Goal: Task Accomplishment & Management: Complete application form

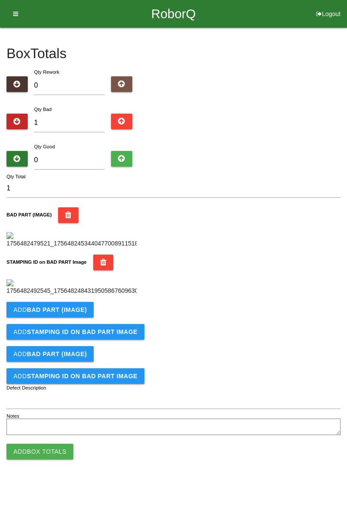
scroll to position [164, 0]
click at [72, 317] on button "Add BAD PART (IMAGE)" at bounding box center [50, 310] width 87 height 16
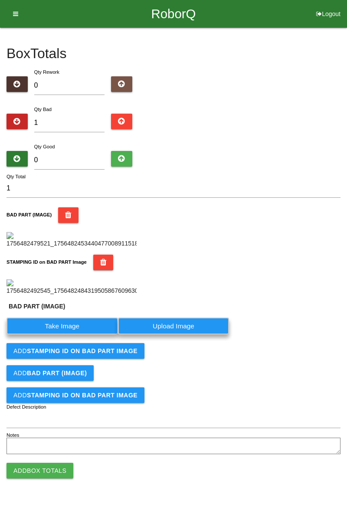
click at [78, 334] on label "Take Image" at bounding box center [62, 325] width 111 height 17
click at [0, 0] on \(IMAGE\) "Take Image" at bounding box center [0, 0] width 0 height 0
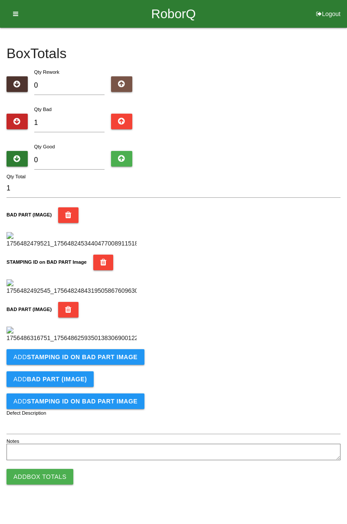
scroll to position [333, 0]
click at [93, 365] on button "Add STAMPING ID on BAD PART Image" at bounding box center [76, 357] width 138 height 16
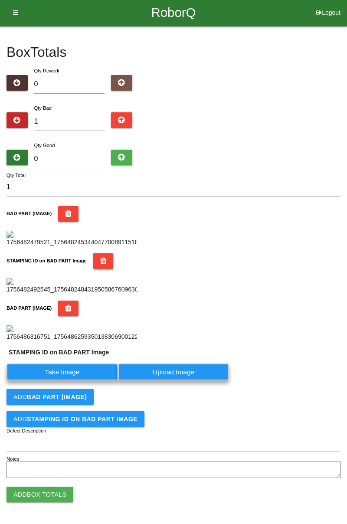
click at [73, 380] on label "Take Image" at bounding box center [62, 371] width 111 height 17
click at [0, 0] on PART "Take Image" at bounding box center [0, 0] width 0 height 0
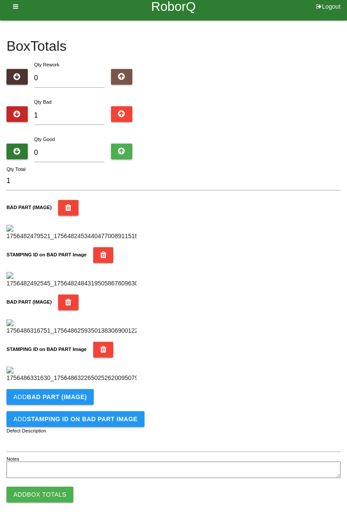
scroll to position [0, 0]
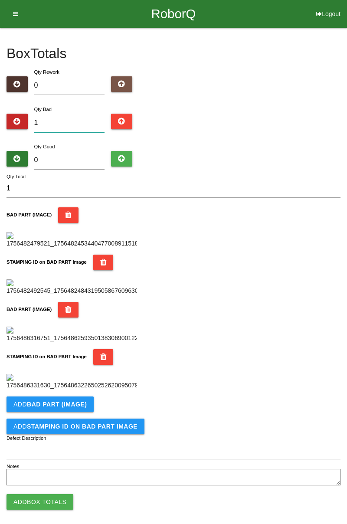
click at [61, 120] on input "1" at bounding box center [69, 123] width 71 height 19
type input "0"
type input "2"
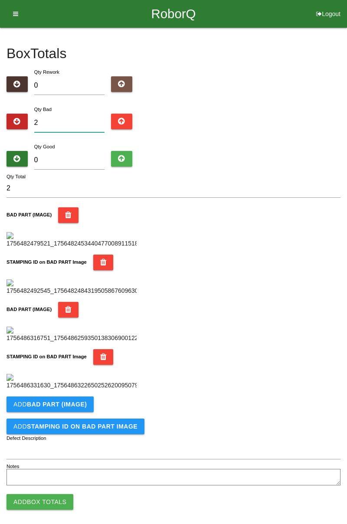
type input "2"
click at [74, 160] on input "0" at bounding box center [69, 160] width 71 height 19
type input "8"
type input "10"
type input "82"
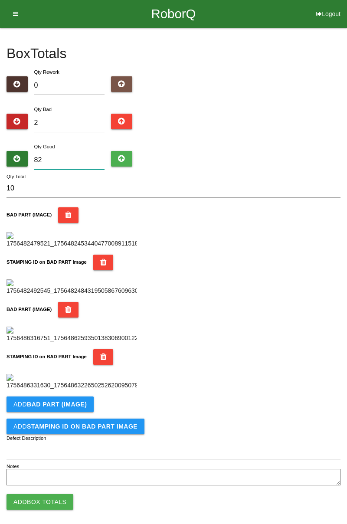
type input "84"
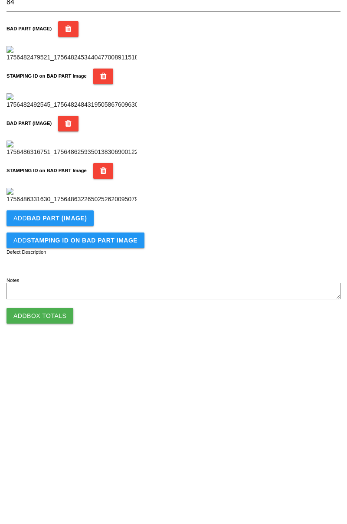
scroll to position [475, 0]
type input "82"
click at [55, 491] on button "Add Box Totals" at bounding box center [40, 494] width 67 height 16
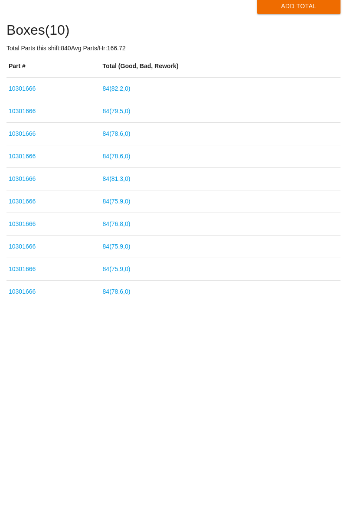
scroll to position [5, 0]
type input "10301666"
click at [346, 225] on div "End Shift Event 1905 > 10301666 Add Box 10301666 Part Number Add LABEL (IMAGE) …" at bounding box center [173, 252] width 347 height 459
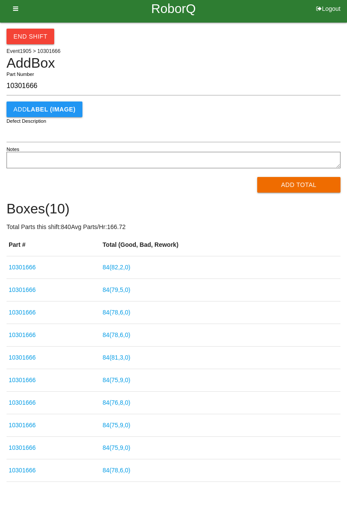
click at [300, 189] on button "Add Total" at bounding box center [299, 185] width 84 height 16
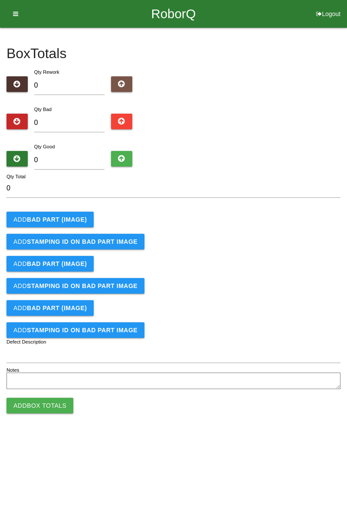
click at [39, 220] on b "BAD PART (IMAGE)" at bounding box center [57, 219] width 60 height 7
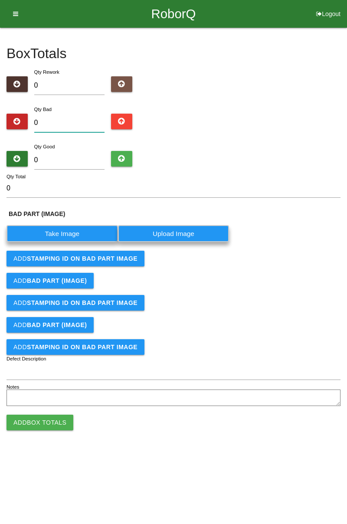
click at [66, 122] on input "0" at bounding box center [69, 123] width 71 height 19
type input "1"
click at [53, 232] on label "Take Image" at bounding box center [62, 233] width 111 height 17
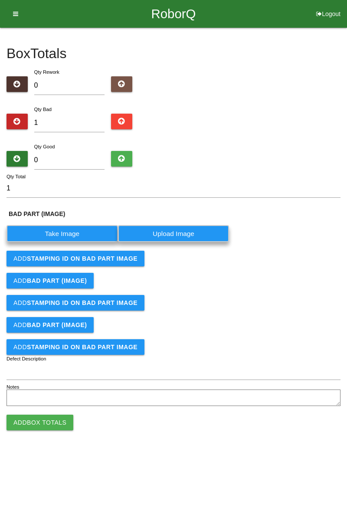
click at [0, 0] on \(IMAGE\) "Take Image" at bounding box center [0, 0] width 0 height 0
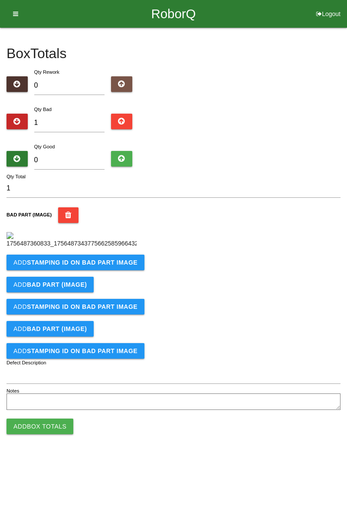
click at [33, 270] on button "Add STAMPING ID on BAD PART Image" at bounding box center [76, 262] width 138 height 16
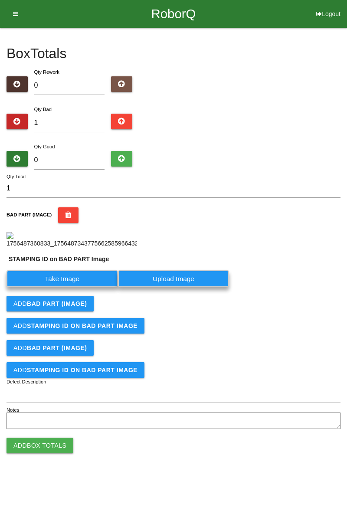
click at [37, 287] on label "Take Image" at bounding box center [62, 278] width 111 height 17
click at [0, 0] on PART "Take Image" at bounding box center [0, 0] width 0 height 0
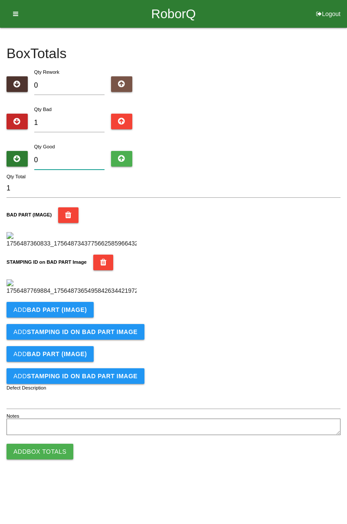
click at [66, 162] on input "0" at bounding box center [69, 160] width 71 height 19
type input "8"
type input "9"
type input "83"
type input "84"
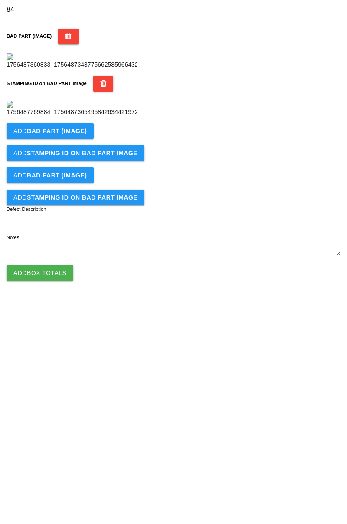
scroll to position [191, 0]
type input "83"
click at [42, 459] on button "Add Box Totals" at bounding box center [40, 452] width 67 height 16
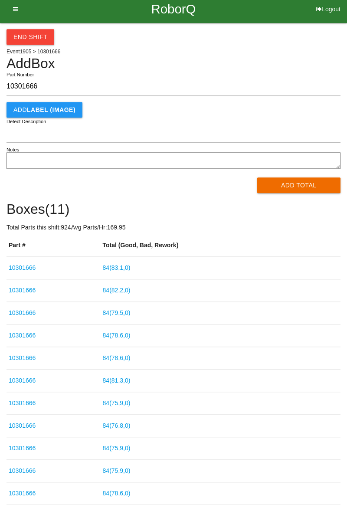
type input "10301666"
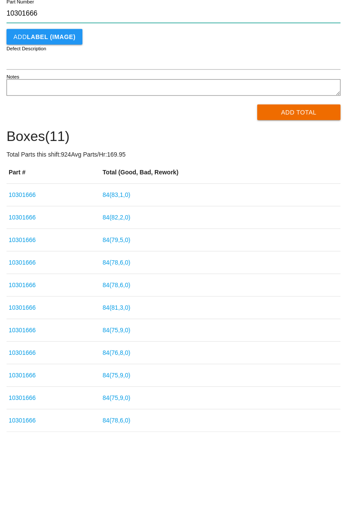
scroll to position [23, 0]
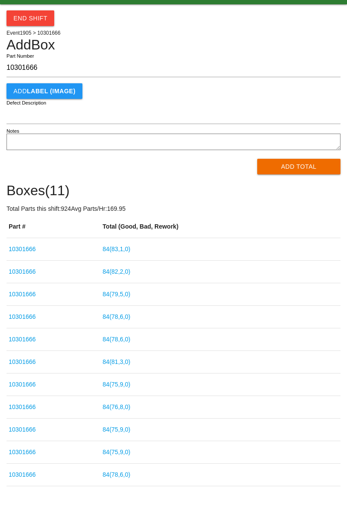
click at [294, 165] on button "Add Total" at bounding box center [299, 167] width 84 height 16
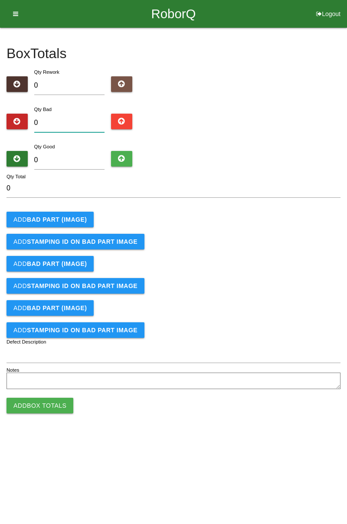
click at [72, 120] on input "0" at bounding box center [69, 123] width 71 height 19
type input "7"
click at [83, 156] on input "0" at bounding box center [69, 160] width 71 height 19
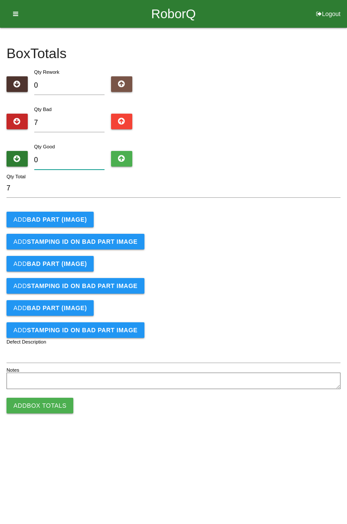
type input "7"
type input "14"
type input "76"
type input "83"
type input "7"
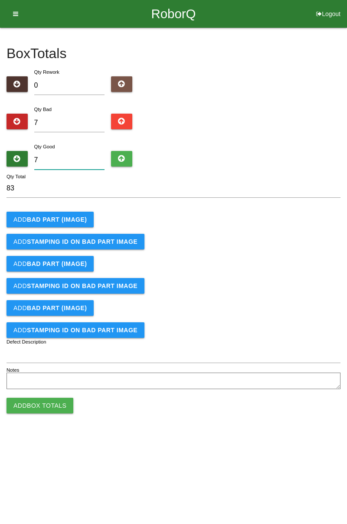
type input "14"
type input "77"
type input "84"
type input "77"
click at [78, 212] on button "Add BAD PART (IMAGE)" at bounding box center [50, 220] width 87 height 16
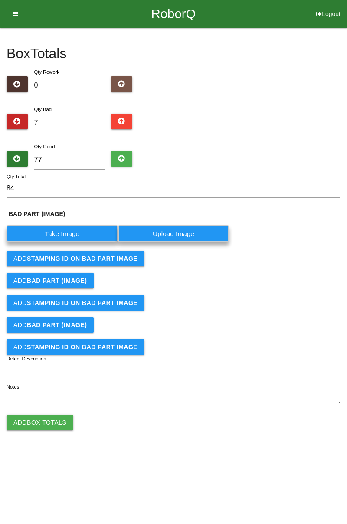
click at [62, 230] on label "Take Image" at bounding box center [62, 233] width 111 height 17
click at [0, 0] on \(IMAGE\) "Take Image" at bounding box center [0, 0] width 0 height 0
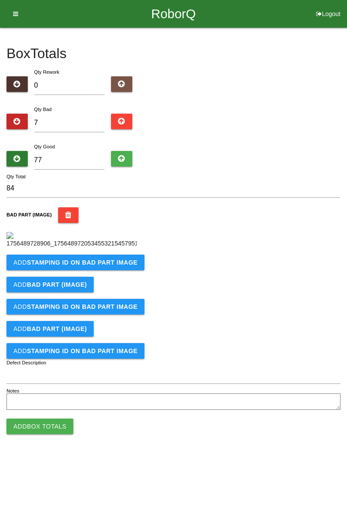
click at [105, 266] on b "STAMPING ID on BAD PART Image" at bounding box center [82, 262] width 111 height 7
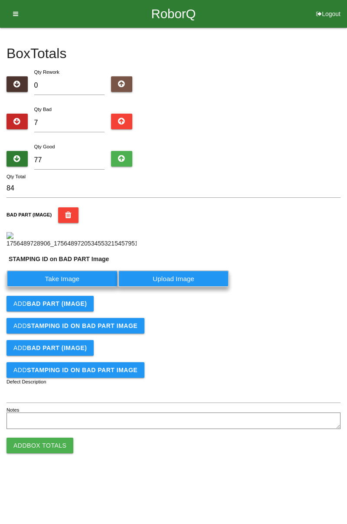
click at [73, 287] on label "Take Image" at bounding box center [62, 278] width 111 height 17
click at [0, 0] on PART "Take Image" at bounding box center [0, 0] width 0 height 0
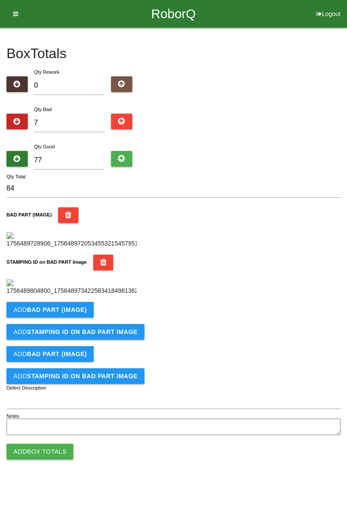
scroll to position [191, 0]
click at [81, 313] on b "BAD PART (IMAGE)" at bounding box center [57, 309] width 60 height 7
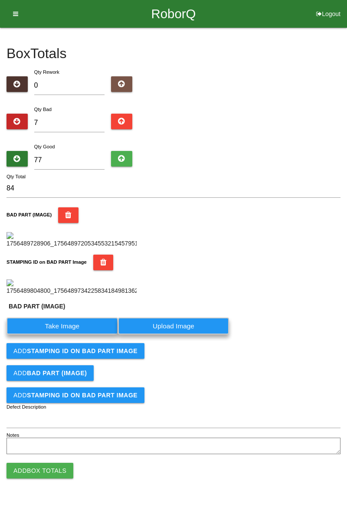
click at [69, 334] on label "Take Image" at bounding box center [62, 325] width 111 height 17
click at [0, 0] on \(IMAGE\) "Take Image" at bounding box center [0, 0] width 0 height 0
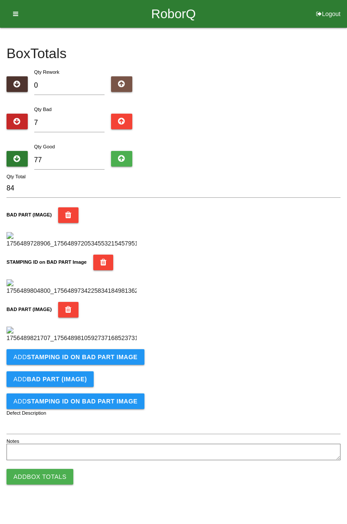
scroll to position [333, 0]
click at [124, 365] on button "Add STAMPING ID on BAD PART Image" at bounding box center [76, 357] width 138 height 16
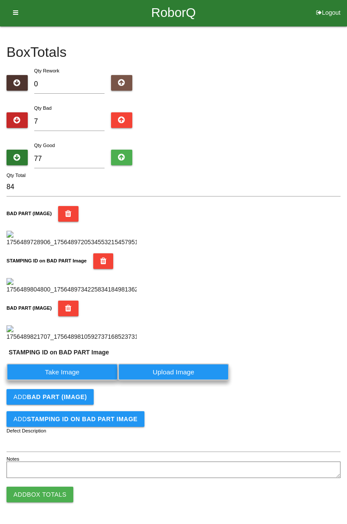
click at [78, 380] on label "Take Image" at bounding box center [62, 371] width 111 height 17
click at [0, 0] on PART "Take Image" at bounding box center [0, 0] width 0 height 0
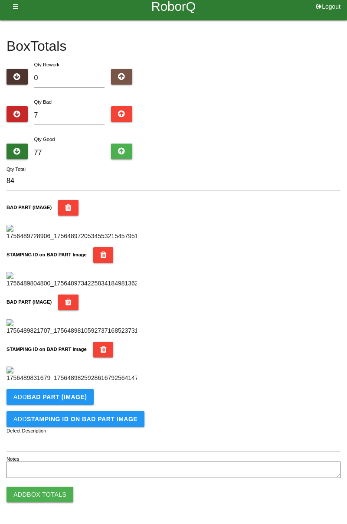
scroll to position [475, 0]
click at [82, 397] on b "BAD PART (IMAGE)" at bounding box center [57, 396] width 60 height 7
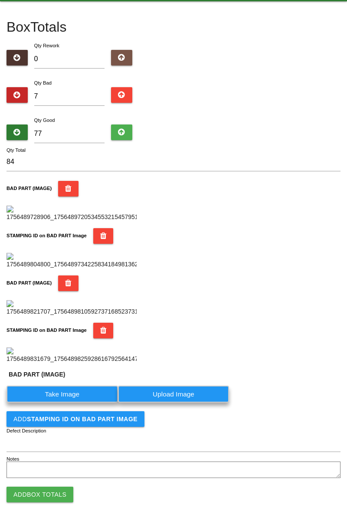
click at [75, 402] on label "Take Image" at bounding box center [62, 393] width 111 height 17
click at [0, 0] on \(IMAGE\) "Take Image" at bounding box center [0, 0] width 0 height 0
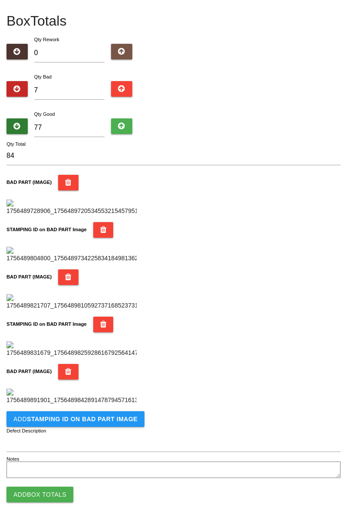
scroll to position [617, 0]
click at [113, 425] on button "Add STAMPING ID on BAD PART Image" at bounding box center [76, 419] width 138 height 16
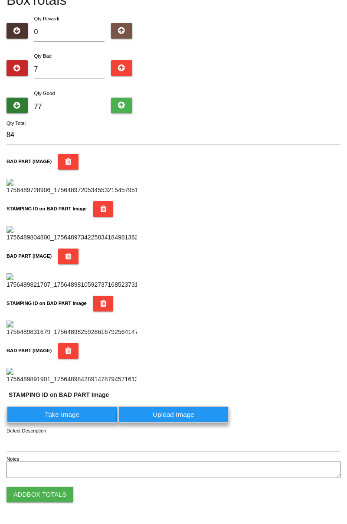
click at [85, 423] on label "Take Image" at bounding box center [62, 414] width 111 height 17
click at [0, 0] on PART "Take Image" at bounding box center [0, 0] width 0 height 0
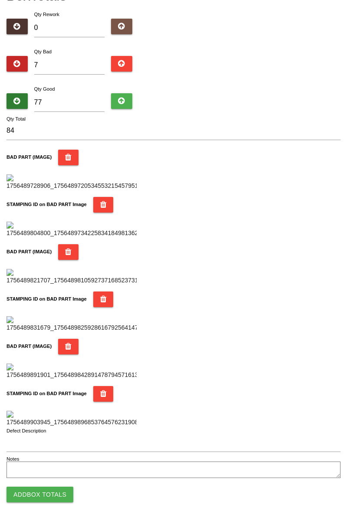
scroll to position [760, 0]
click at [56, 495] on button "Add Box Totals" at bounding box center [40, 494] width 67 height 16
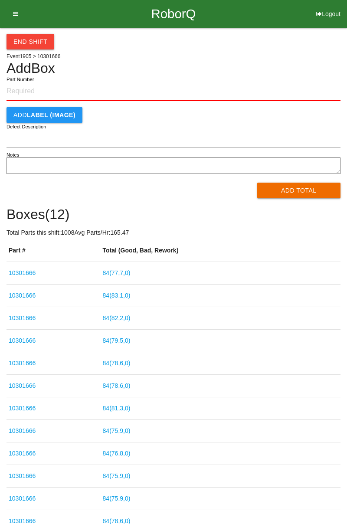
click at [36, 90] on input "Part Number" at bounding box center [174, 91] width 334 height 19
type input "10301666"
click at [307, 189] on button "Add Total" at bounding box center [299, 191] width 84 height 16
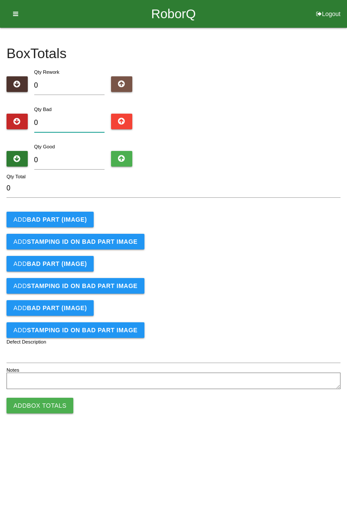
click at [69, 122] on input "0" at bounding box center [69, 123] width 71 height 19
type input "5"
click at [67, 222] on b "BAD PART (IMAGE)" at bounding box center [57, 219] width 60 height 7
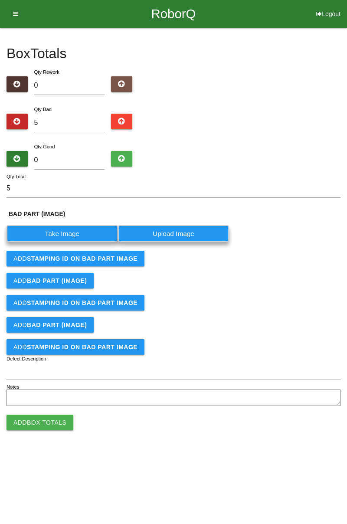
click at [65, 234] on label "Take Image" at bounding box center [62, 233] width 111 height 17
click at [0, 0] on \(IMAGE\) "Take Image" at bounding box center [0, 0] width 0 height 0
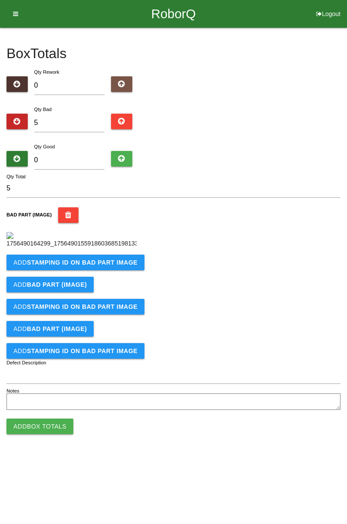
click at [109, 266] on b "STAMPING ID on BAD PART Image" at bounding box center [82, 262] width 111 height 7
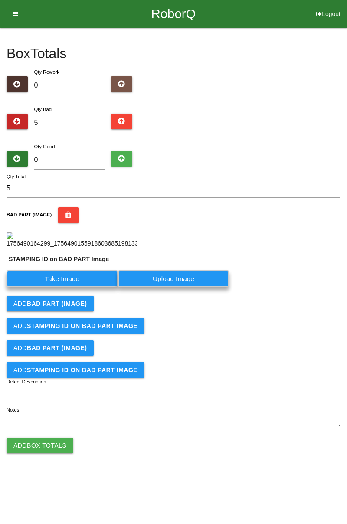
click at [74, 287] on label "Take Image" at bounding box center [62, 278] width 111 height 17
click at [0, 0] on PART "Take Image" at bounding box center [0, 0] width 0 height 0
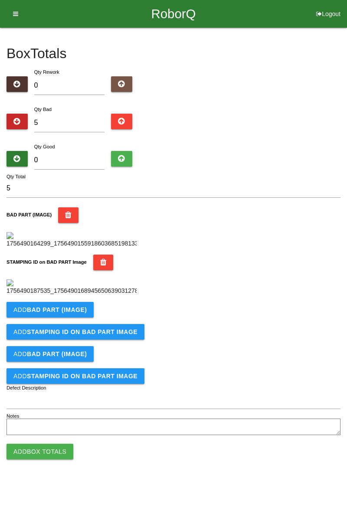
scroll to position [191, 0]
click at [82, 313] on b "BAD PART (IMAGE)" at bounding box center [57, 309] width 60 height 7
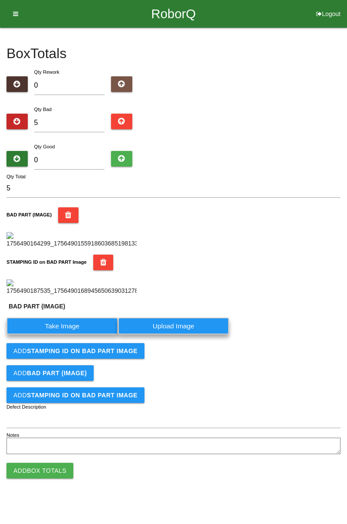
click at [75, 334] on label "Take Image" at bounding box center [62, 325] width 111 height 17
click at [0, 0] on \(IMAGE\) "Take Image" at bounding box center [0, 0] width 0 height 0
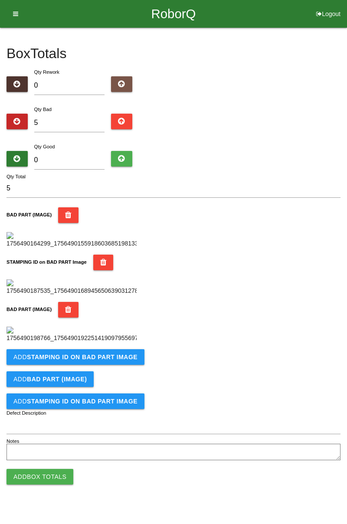
scroll to position [333, 0]
click at [114, 360] on b "STAMPING ID on BAD PART Image" at bounding box center [82, 356] width 111 height 7
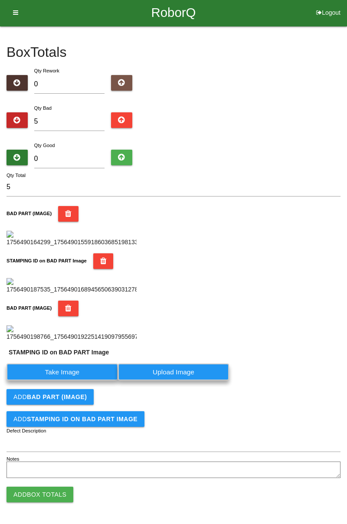
click at [86, 380] on label "Take Image" at bounding box center [62, 371] width 111 height 17
click at [0, 0] on PART "Take Image" at bounding box center [0, 0] width 0 height 0
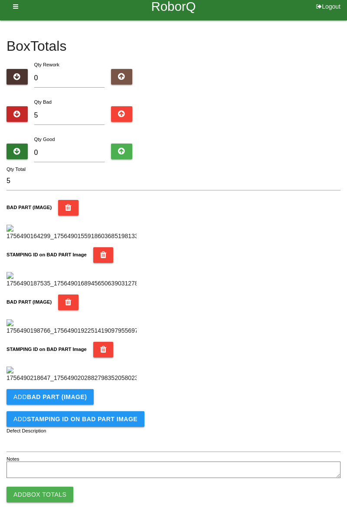
scroll to position [475, 0]
click at [84, 395] on button "Add BAD PART (IMAGE)" at bounding box center [50, 397] width 87 height 16
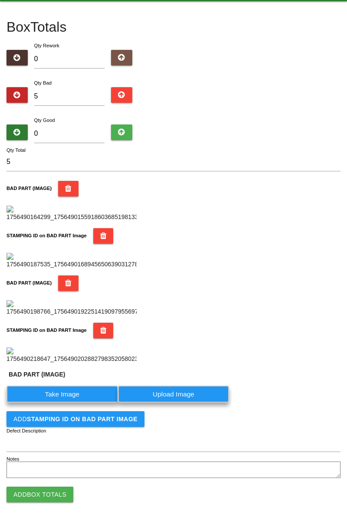
click at [78, 402] on label "Take Image" at bounding box center [62, 393] width 111 height 17
click at [0, 0] on \(IMAGE\) "Take Image" at bounding box center [0, 0] width 0 height 0
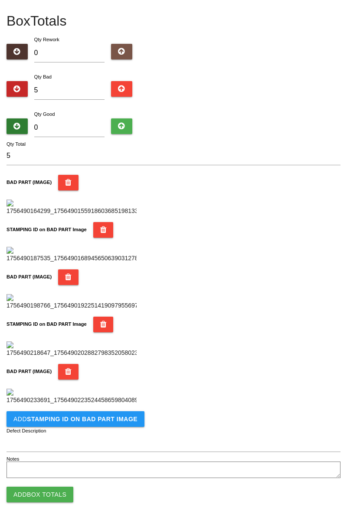
scroll to position [617, 0]
click at [113, 421] on b "STAMPING ID on BAD PART Image" at bounding box center [82, 418] width 111 height 7
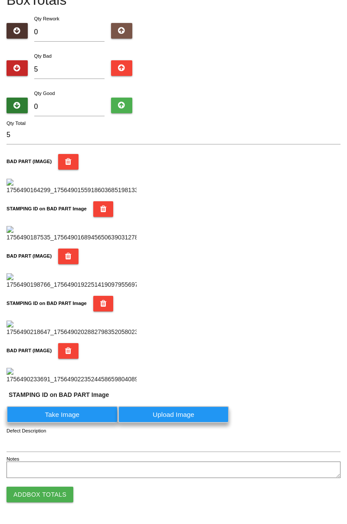
click at [83, 423] on label "Take Image" at bounding box center [62, 414] width 111 height 17
click at [0, 0] on PART "Take Image" at bounding box center [0, 0] width 0 height 0
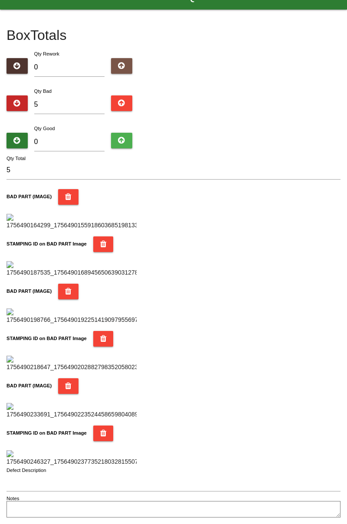
scroll to position [22, 0]
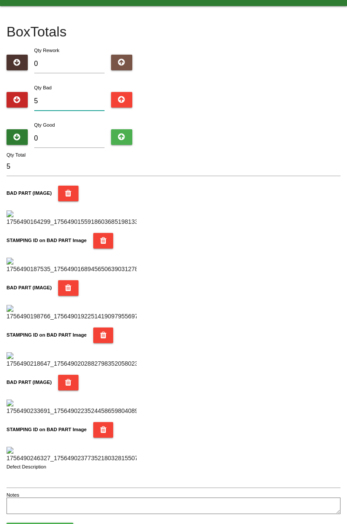
click at [69, 100] on input "5" at bounding box center [69, 101] width 71 height 19
type input "0"
type input "7"
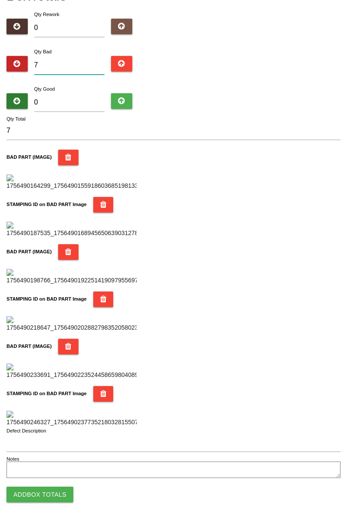
scroll to position [0, 0]
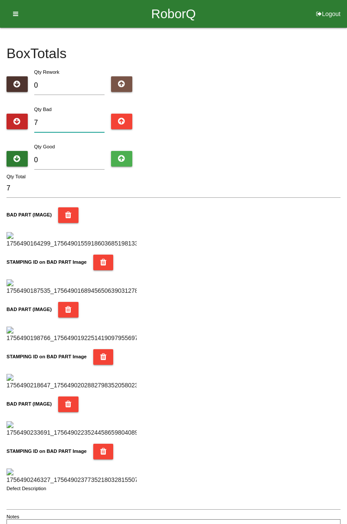
type input "0"
type input "9"
type input "0"
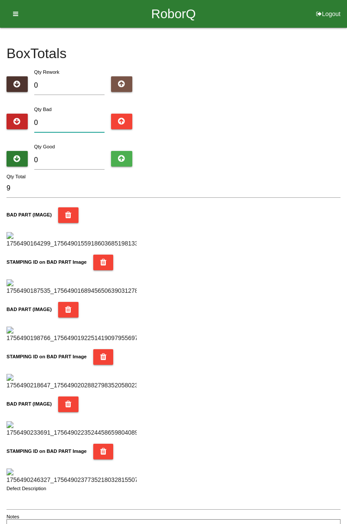
type input "0"
type input "1"
type input "11"
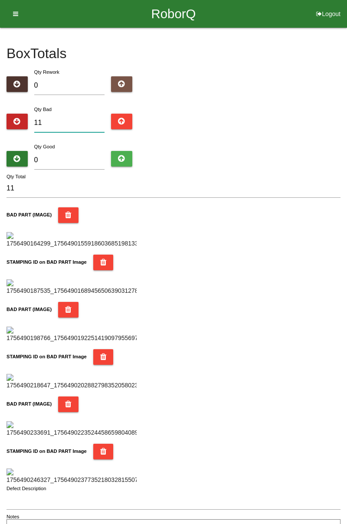
type input "1"
type input "13"
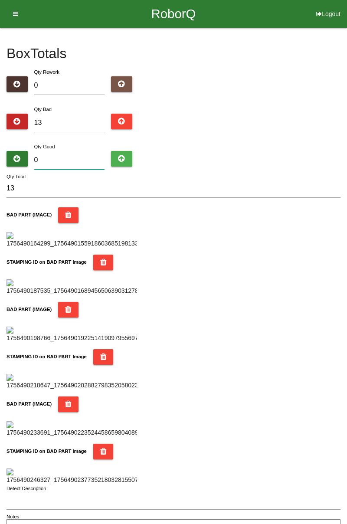
click at [78, 157] on input "0" at bounding box center [69, 160] width 71 height 19
type input "7"
type input "20"
type input "73"
type input "86"
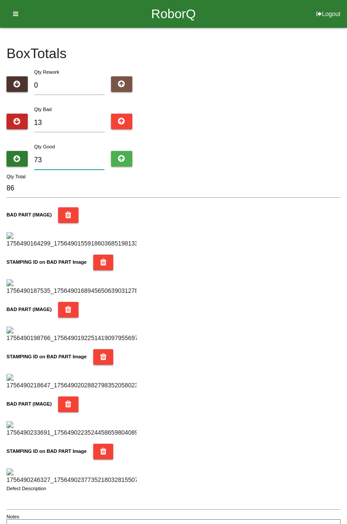
type input "7"
type input "20"
type input "71"
type input "84"
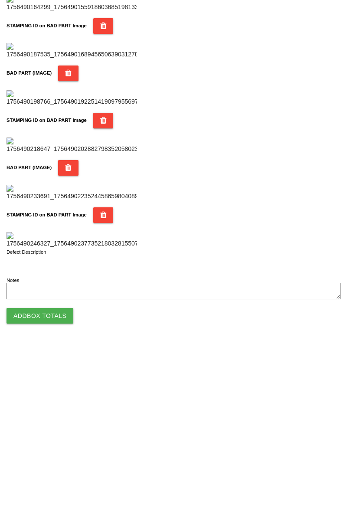
type input "71"
click at [54, 496] on button "Add Box Totals" at bounding box center [40, 494] width 67 height 16
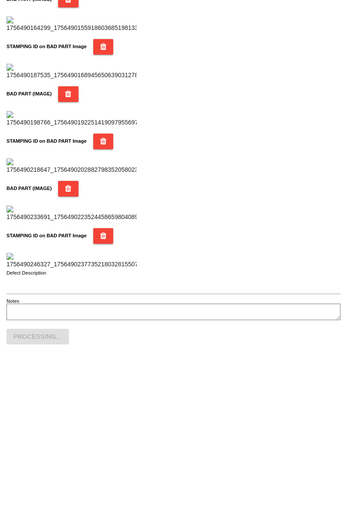
scroll to position [760, 0]
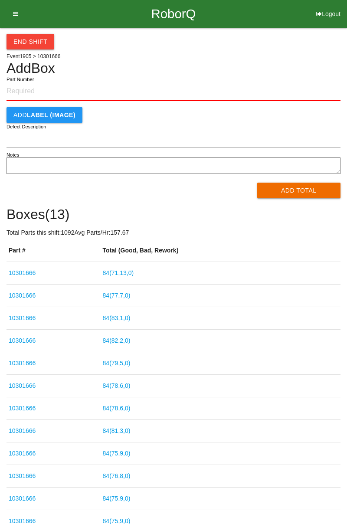
click at [38, 88] on input "Part Number" at bounding box center [174, 91] width 334 height 19
type input "10301666"
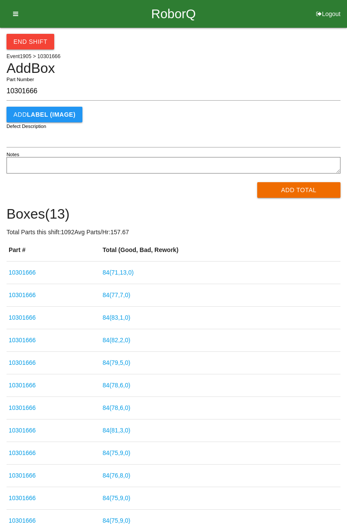
click at [339, 65] on h4 "Add Box" at bounding box center [174, 68] width 334 height 15
click at [301, 190] on button "Add Total" at bounding box center [299, 190] width 84 height 16
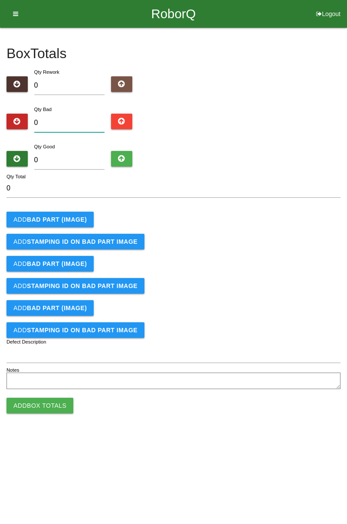
click at [80, 122] on input "0" at bounding box center [69, 123] width 71 height 19
type input "2"
click at [72, 223] on button "Add BAD PART (IMAGE)" at bounding box center [50, 220] width 87 height 16
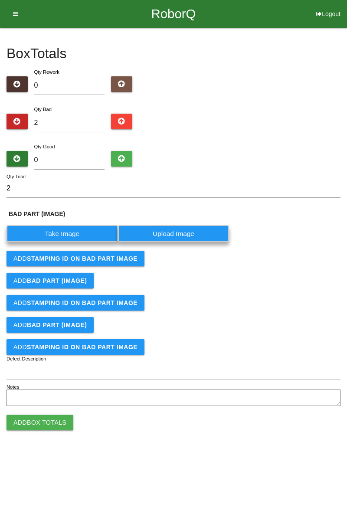
click at [74, 232] on label "Take Image" at bounding box center [62, 233] width 111 height 17
click at [0, 0] on \(IMAGE\) "Take Image" at bounding box center [0, 0] width 0 height 0
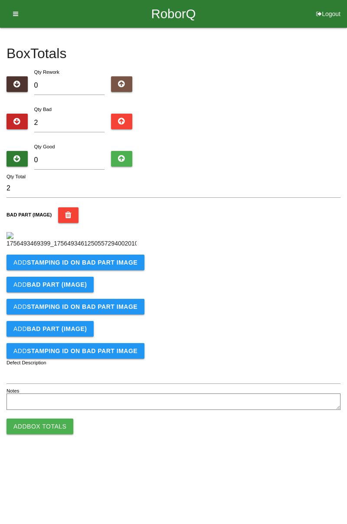
scroll to position [49, 0]
click at [125, 270] on button "Add STAMPING ID on BAD PART Image" at bounding box center [76, 262] width 138 height 16
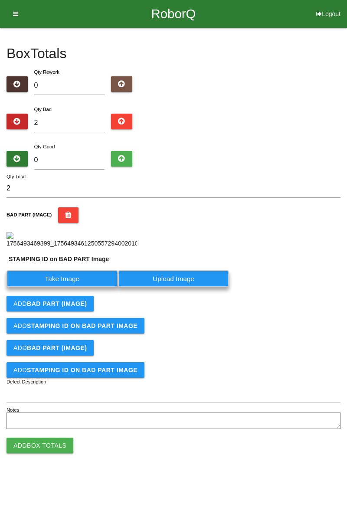
click at [74, 287] on label "Take Image" at bounding box center [62, 278] width 111 height 17
click at [0, 0] on PART "Take Image" at bounding box center [0, 0] width 0 height 0
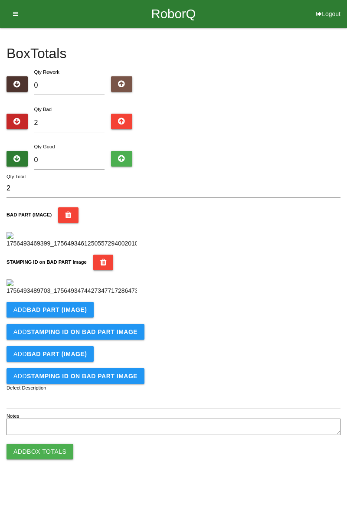
scroll to position [191, 0]
click at [86, 317] on button "Add BAD PART (IMAGE)" at bounding box center [50, 310] width 87 height 16
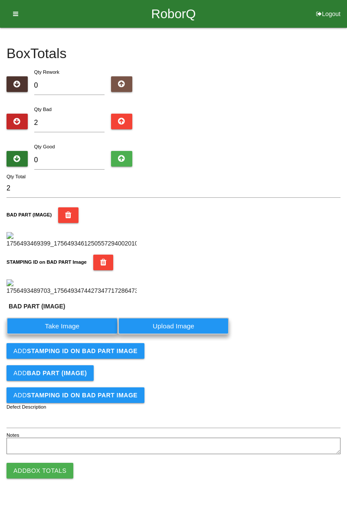
click at [70, 334] on label "Take Image" at bounding box center [62, 325] width 111 height 17
click at [0, 0] on \(IMAGE\) "Take Image" at bounding box center [0, 0] width 0 height 0
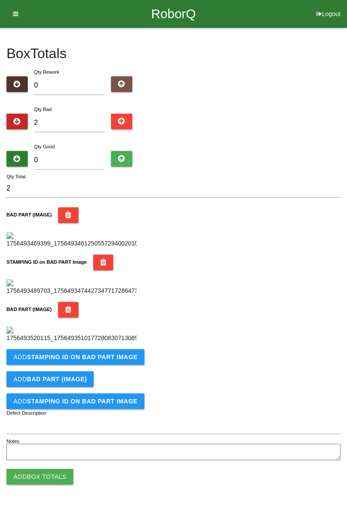
scroll to position [333, 0]
click at [114, 360] on b "STAMPING ID on BAD PART Image" at bounding box center [82, 356] width 111 height 7
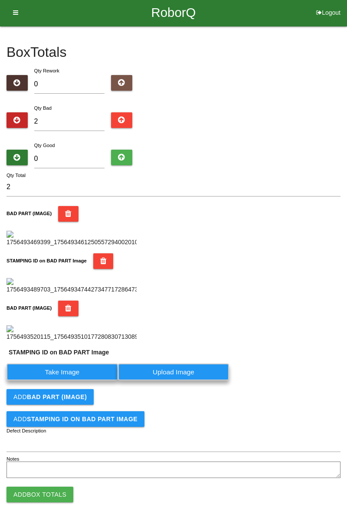
click at [82, 380] on label "Take Image" at bounding box center [62, 371] width 111 height 17
click at [0, 0] on PART "Take Image" at bounding box center [0, 0] width 0 height 0
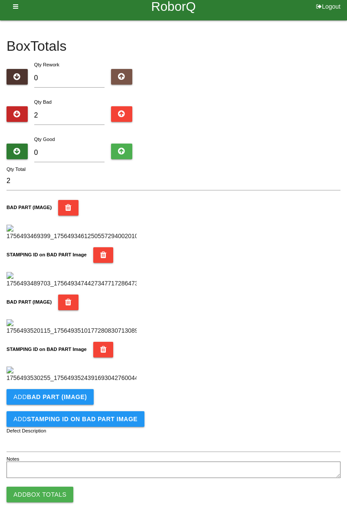
scroll to position [0, 0]
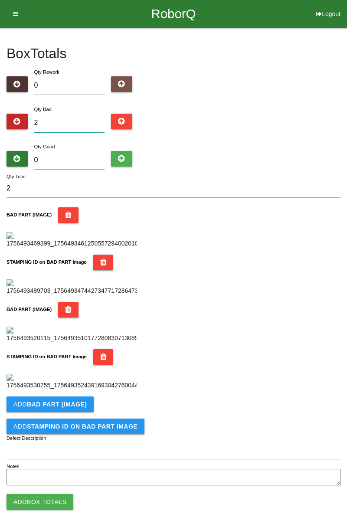
click at [70, 120] on input "2" at bounding box center [69, 123] width 71 height 19
type input "0"
type input "5"
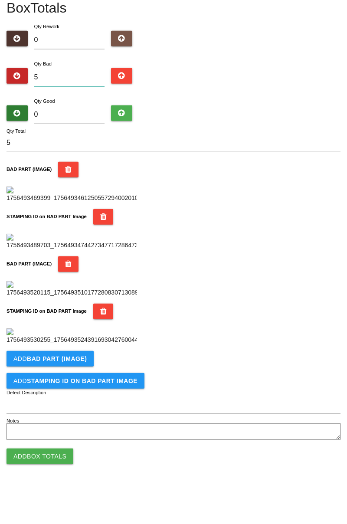
scroll to position [475, 0]
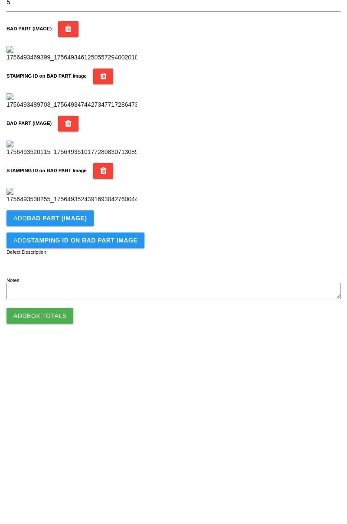
click at [82, 391] on button "Add BAD PART (IMAGE)" at bounding box center [50, 397] width 87 height 16
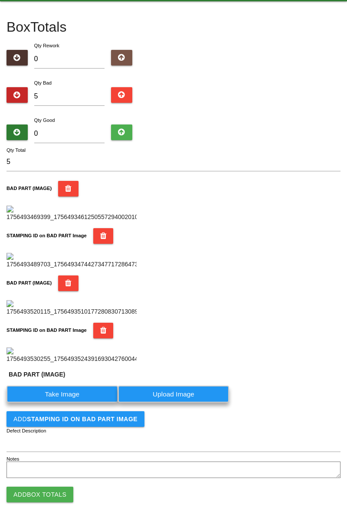
click at [81, 402] on label "Take Image" at bounding box center [62, 393] width 111 height 17
click at [0, 0] on \(IMAGE\) "Take Image" at bounding box center [0, 0] width 0 height 0
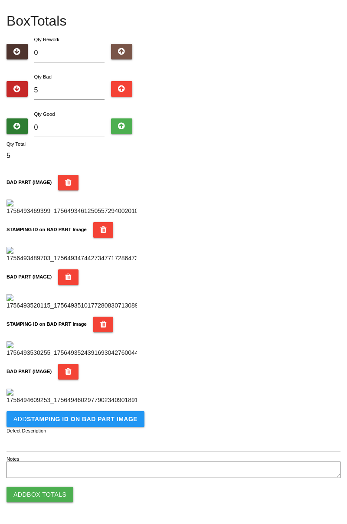
scroll to position [617, 0]
click at [104, 421] on b "STAMPING ID on BAD PART Image" at bounding box center [82, 418] width 111 height 7
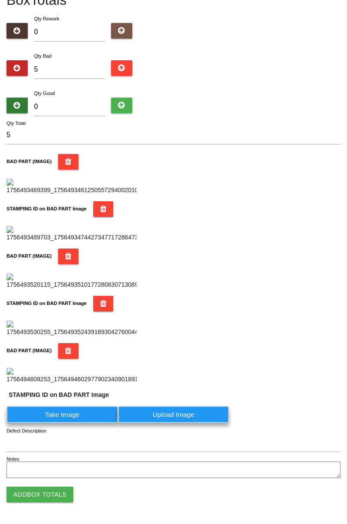
click at [78, 423] on label "Take Image" at bounding box center [62, 414] width 111 height 17
click at [0, 0] on PART "Take Image" at bounding box center [0, 0] width 0 height 0
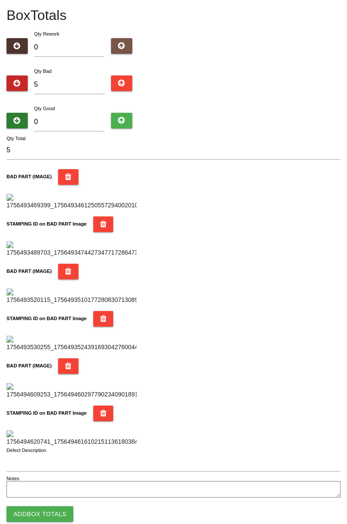
scroll to position [0, 0]
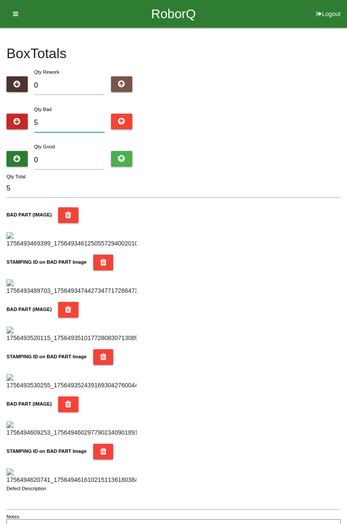
click at [82, 119] on input "5" at bounding box center [69, 123] width 71 height 19
type input "0"
type input "1"
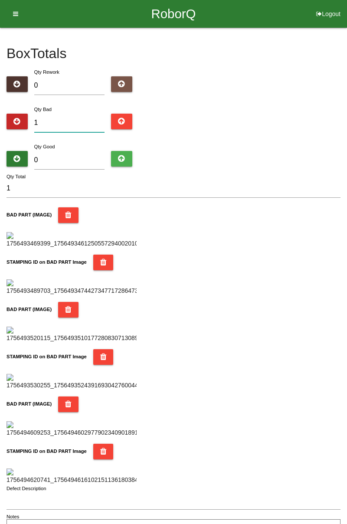
type input "13"
click at [83, 156] on input "0" at bounding box center [69, 160] width 71 height 19
type input "6"
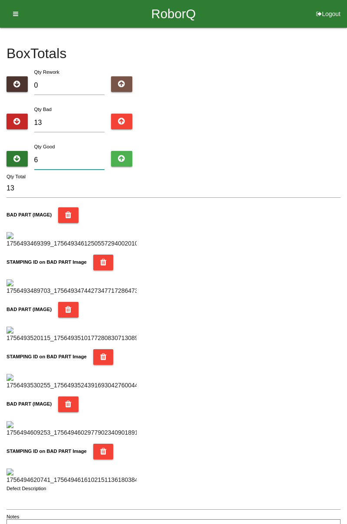
type input "19"
type input "67"
type input "80"
type input "6"
type input "19"
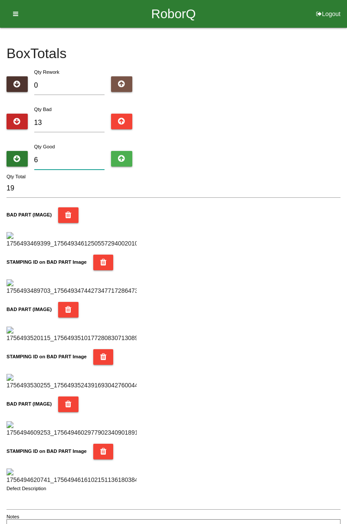
type input "0"
type input "13"
type input "7"
type input "20"
type input "71"
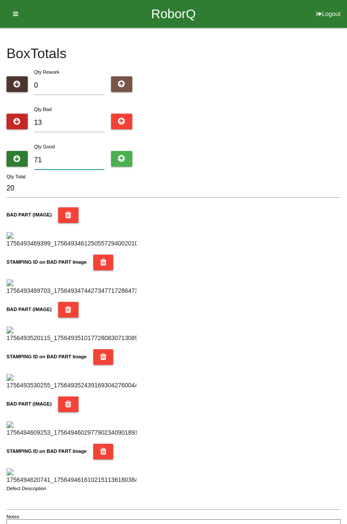
type input "84"
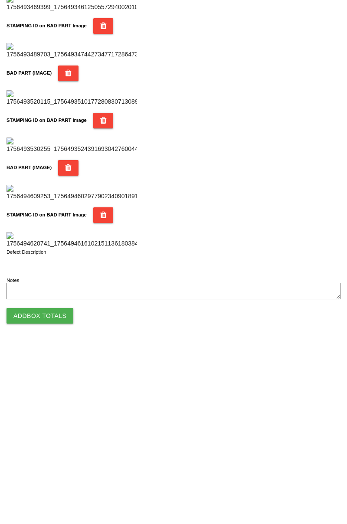
type input "71"
click at [56, 493] on button "Add Box Totals" at bounding box center [40, 494] width 67 height 16
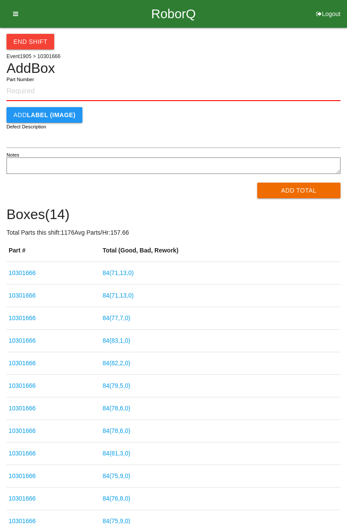
click at [33, 42] on button "End Shift" at bounding box center [31, 42] width 48 height 16
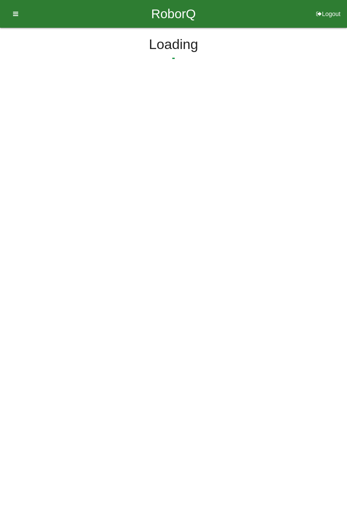
select select "3"
select select "30"
select select "2"
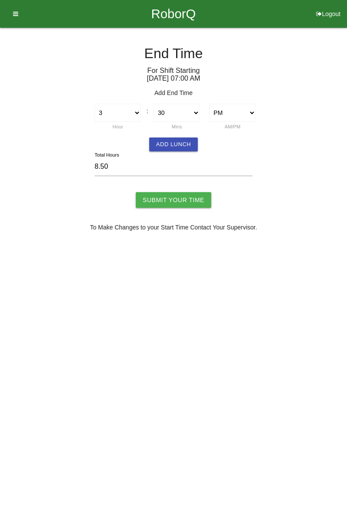
click at [180, 142] on button "Add Lunch" at bounding box center [173, 144] width 49 height 14
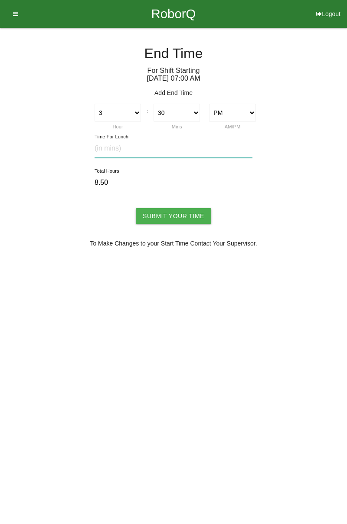
click at [120, 145] on input "text" at bounding box center [174, 148] width 158 height 19
type input "30"
type input "8.00"
click at [185, 215] on input "Submit Your Time" at bounding box center [173, 216] width 75 height 16
type input "Processing..."
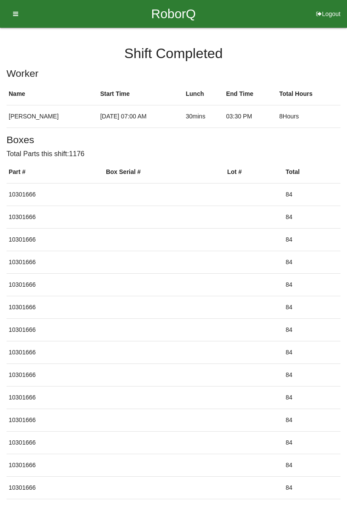
click at [326, 7] on button "Logout" at bounding box center [328, 3] width 37 height 7
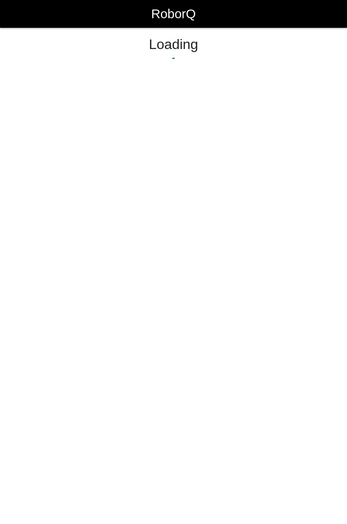
select select "Worker"
